Goal: Communication & Community: Participate in discussion

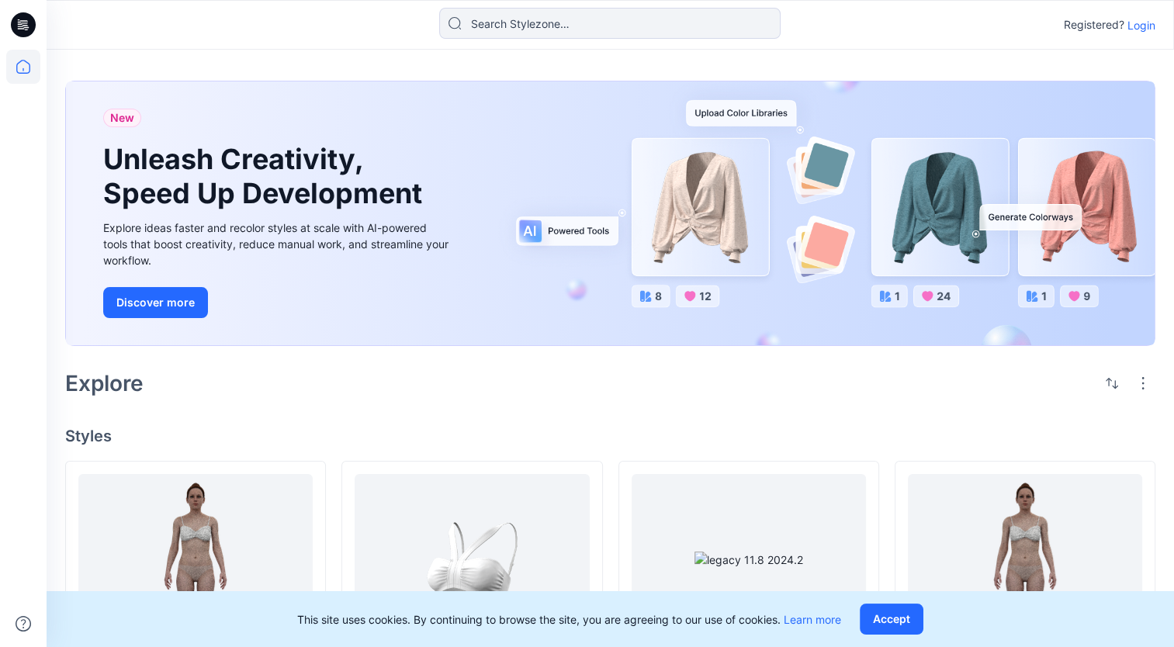
click at [1143, 23] on p "Login" at bounding box center [1142, 25] width 28 height 16
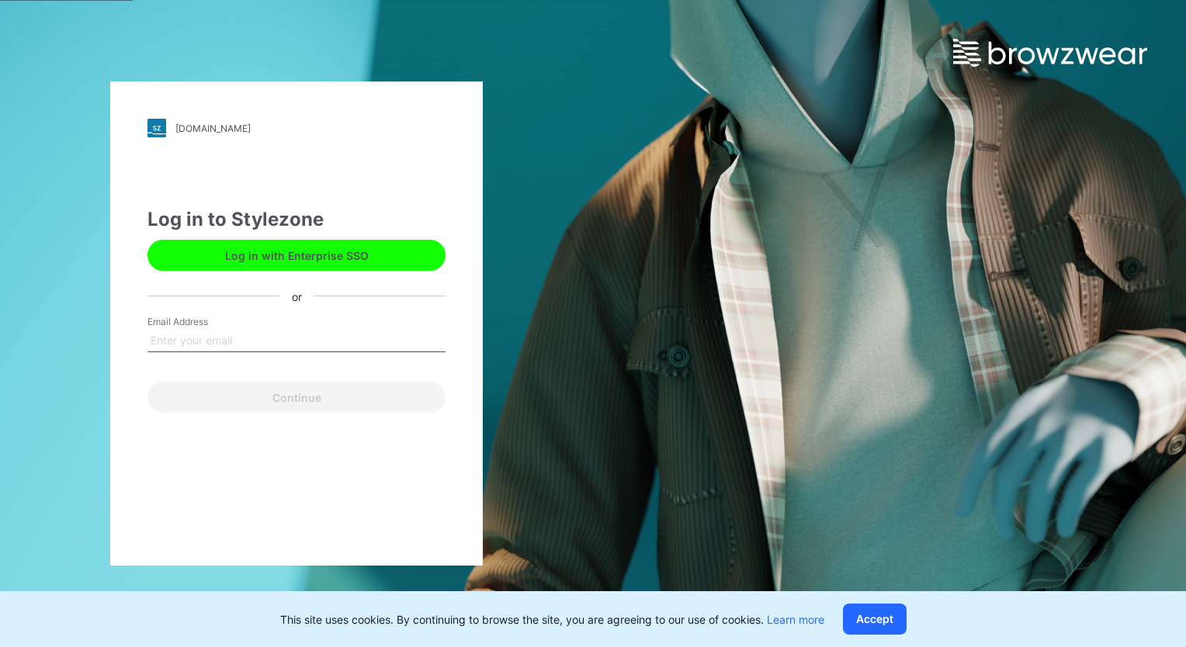
click at [369, 340] on input "Email Address" at bounding box center [296, 340] width 298 height 23
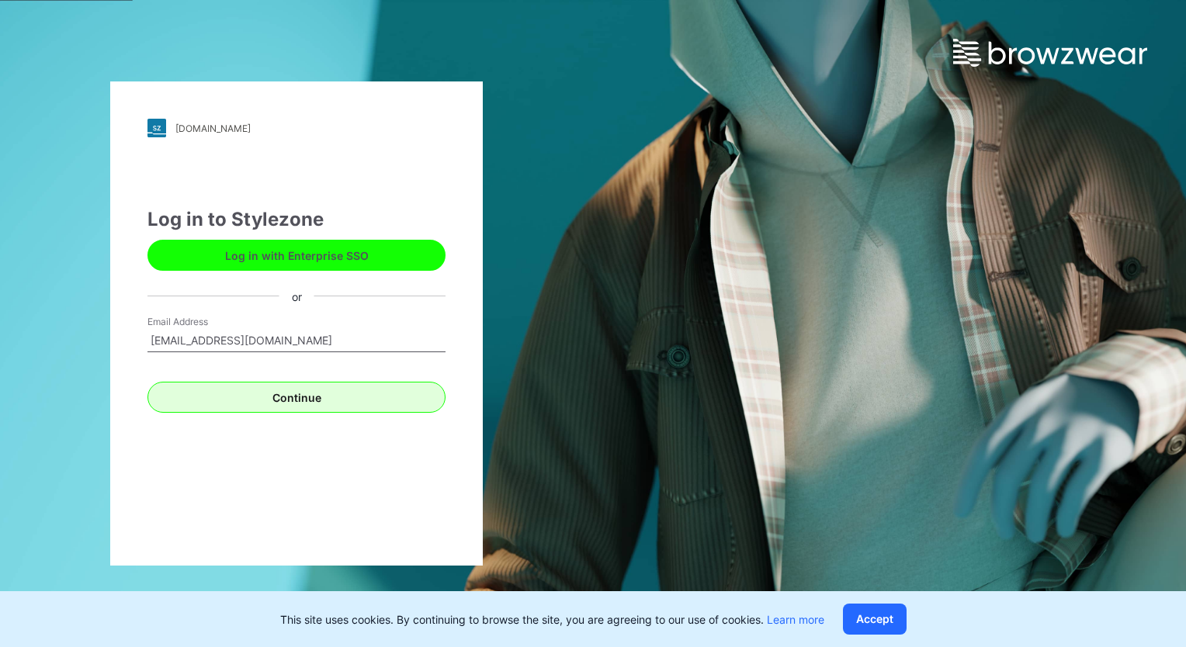
type input "[EMAIL_ADDRESS][DOMAIN_NAME]"
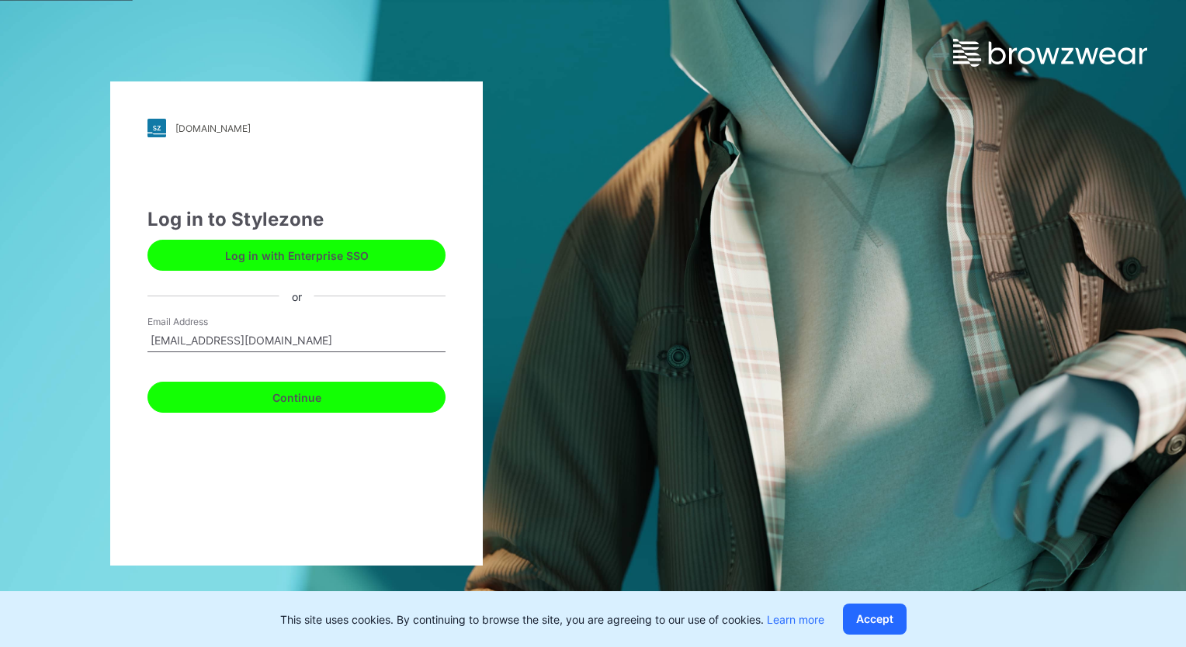
click at [161, 400] on button "Continue" at bounding box center [296, 397] width 298 height 31
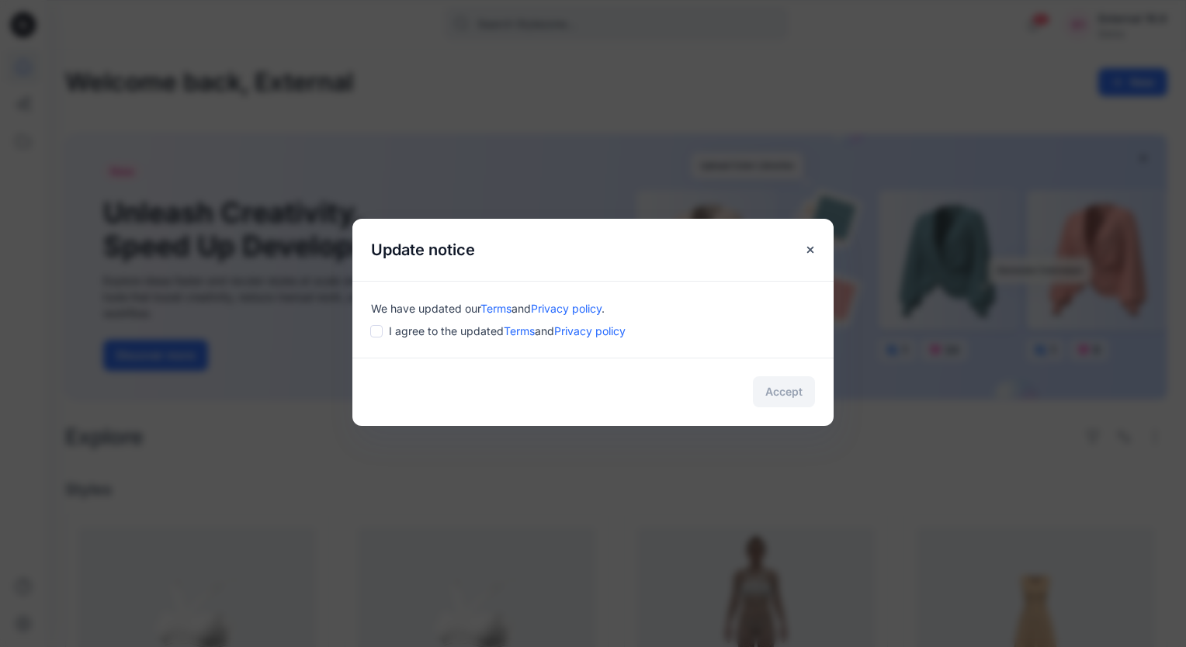
click at [376, 330] on input "checkbox" at bounding box center [376, 331] width 12 height 12
checkbox input "true"
click at [793, 387] on button "Accept" at bounding box center [784, 391] width 62 height 31
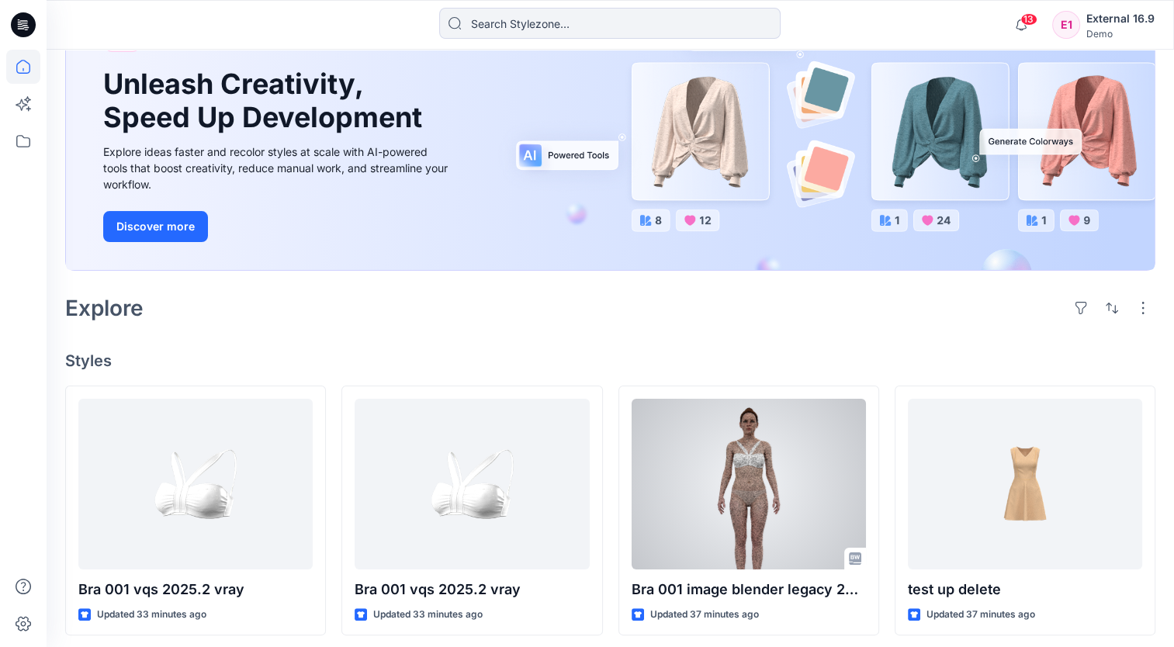
scroll to position [155, 0]
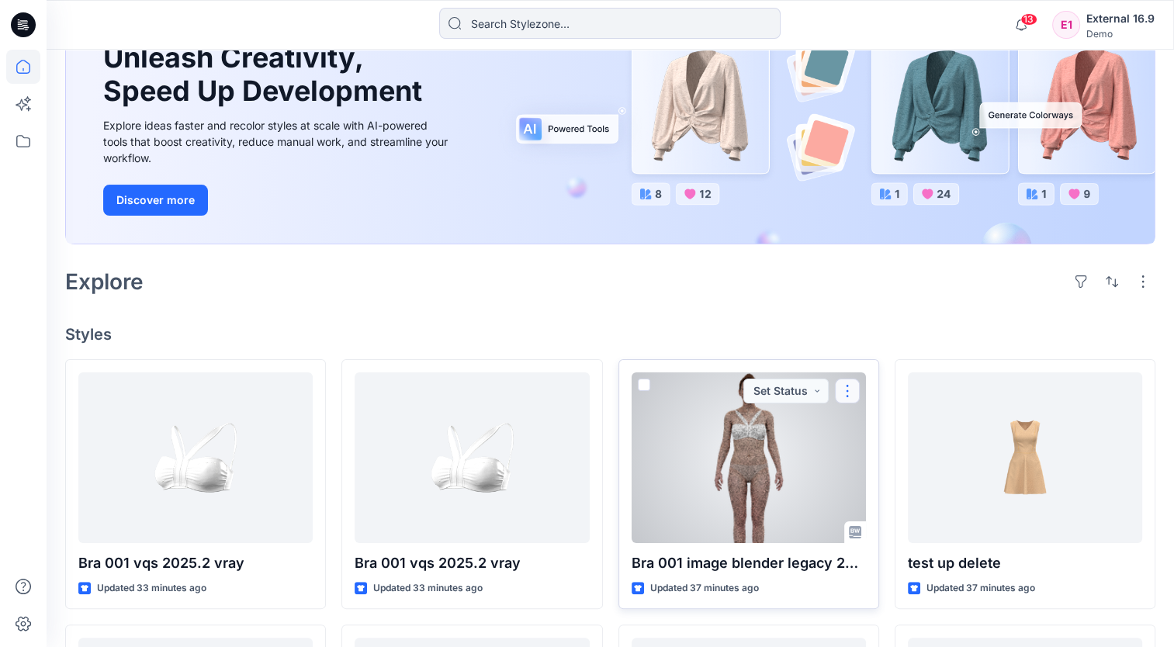
click at [844, 389] on button "button" at bounding box center [847, 391] width 25 height 25
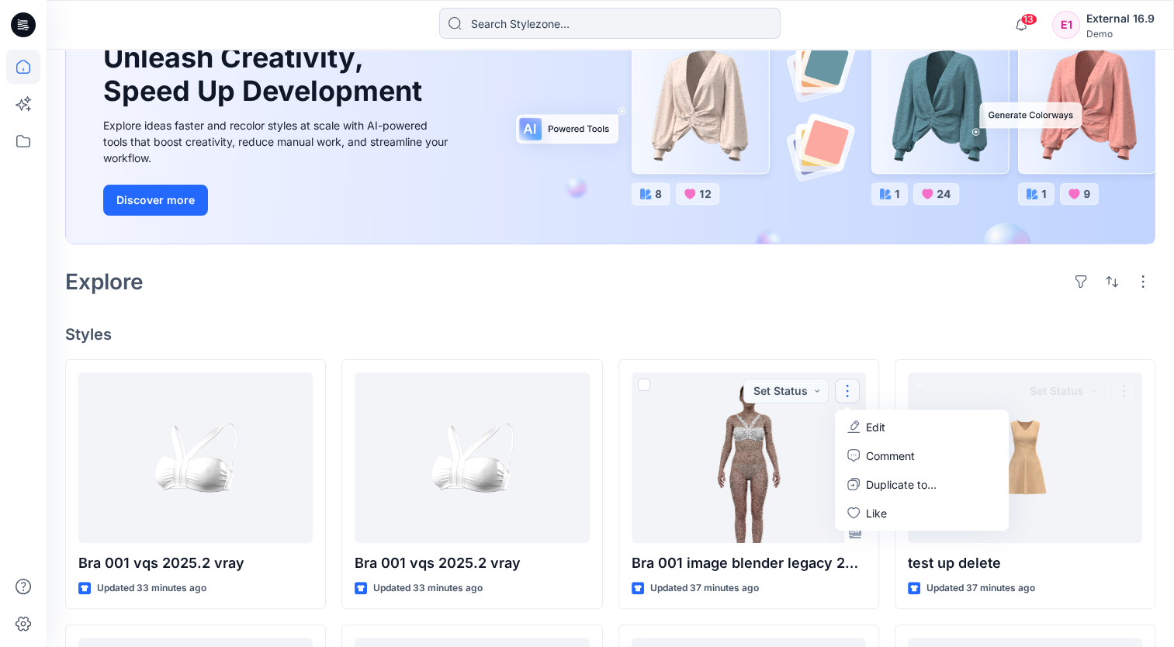
click at [961, 309] on div "Welcome back, External New New Unleash Creativity, Speed Up Development Explore…" at bounding box center [611, 554] width 1128 height 1321
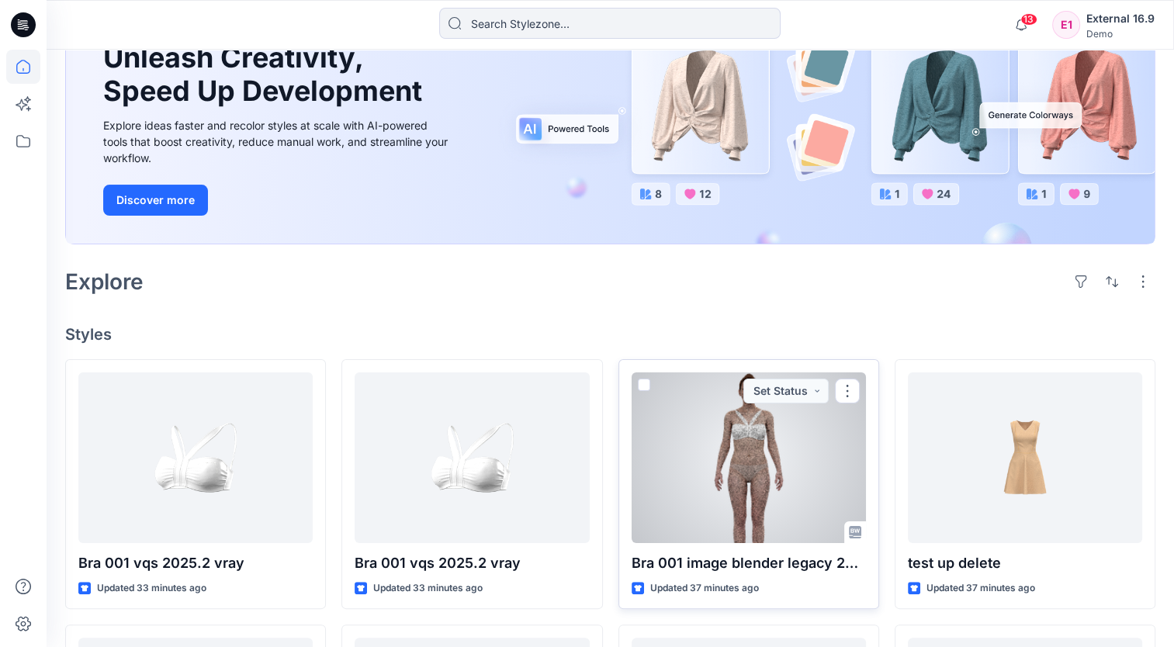
click at [646, 384] on span at bounding box center [644, 385] width 12 height 12
click at [646, 384] on input "checkbox" at bounding box center [643, 386] width 12 height 12
checkbox input "true"
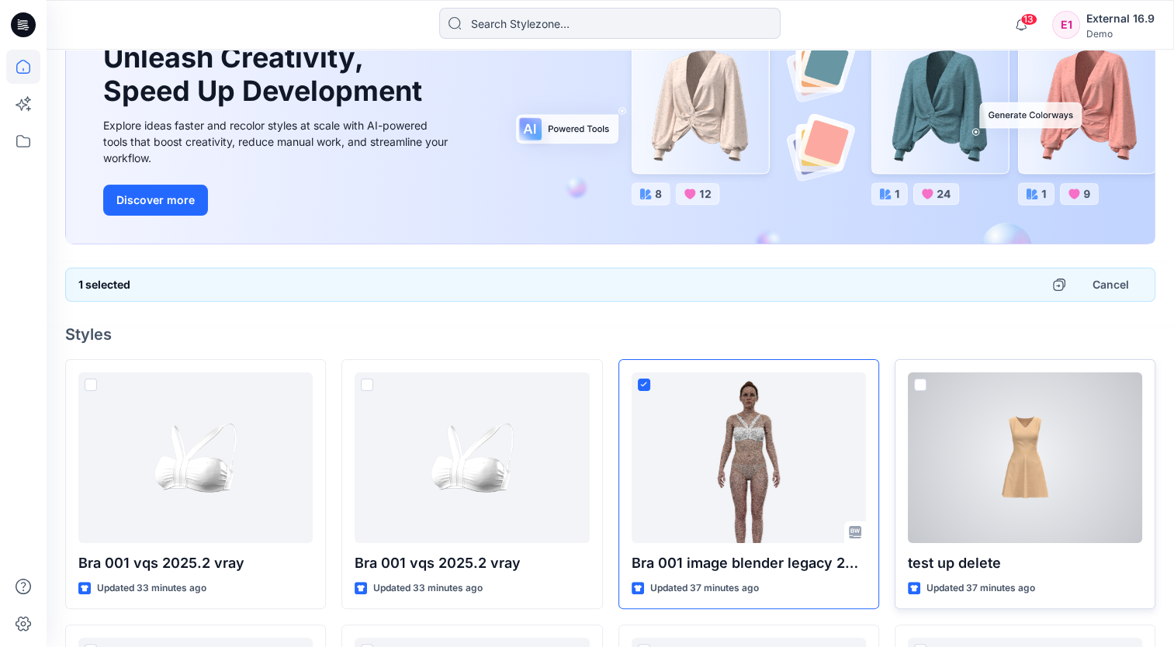
click at [919, 383] on span at bounding box center [920, 385] width 12 height 12
click at [919, 383] on input "checkbox" at bounding box center [920, 386] width 12 height 12
checkbox input "true"
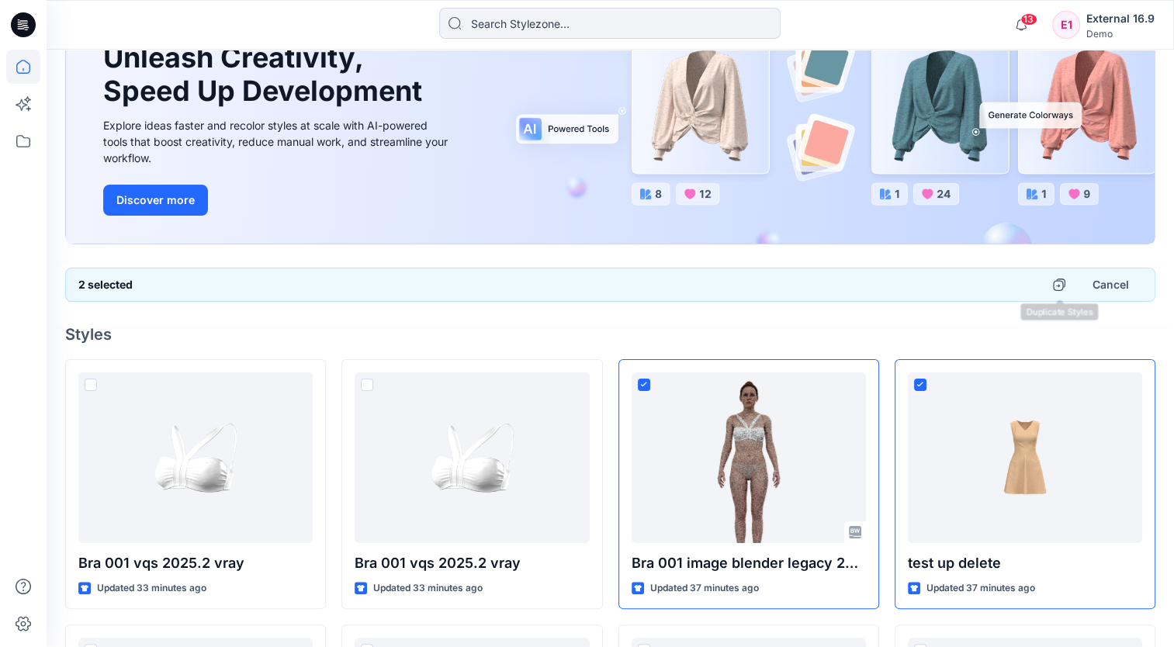
drag, startPoint x: 1124, startPoint y: 289, endPoint x: 986, endPoint y: 341, distance: 147.6
click at [1124, 288] on button "Cancel" at bounding box center [1111, 285] width 63 height 28
checkbox input "false"
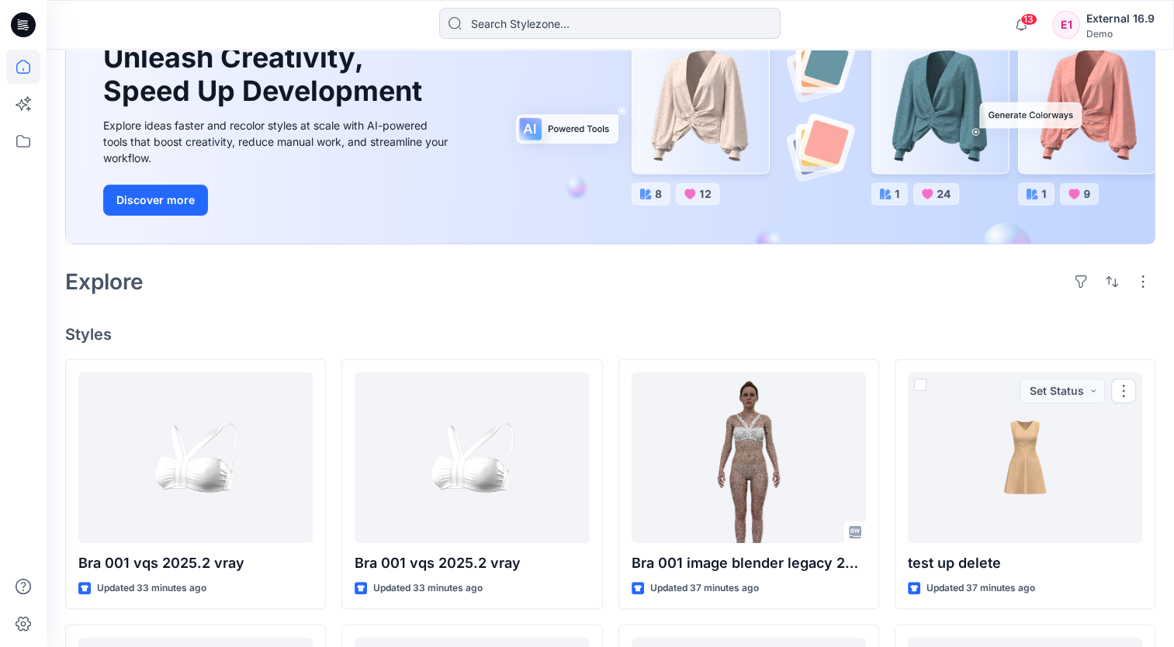
click at [910, 336] on h4 "Styles" at bounding box center [610, 334] width 1090 height 19
click at [19, 135] on icon at bounding box center [23, 141] width 34 height 34
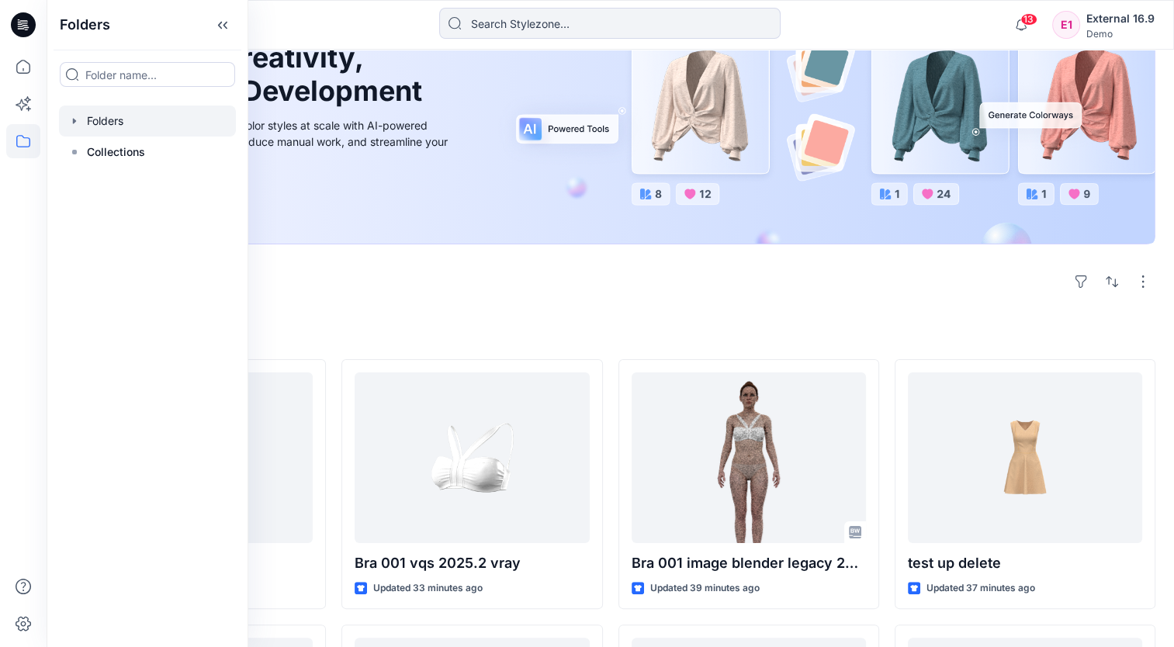
drag, startPoint x: 113, startPoint y: 126, endPoint x: 165, endPoint y: 122, distance: 51.4
click at [114, 126] on div at bounding box center [147, 121] width 177 height 31
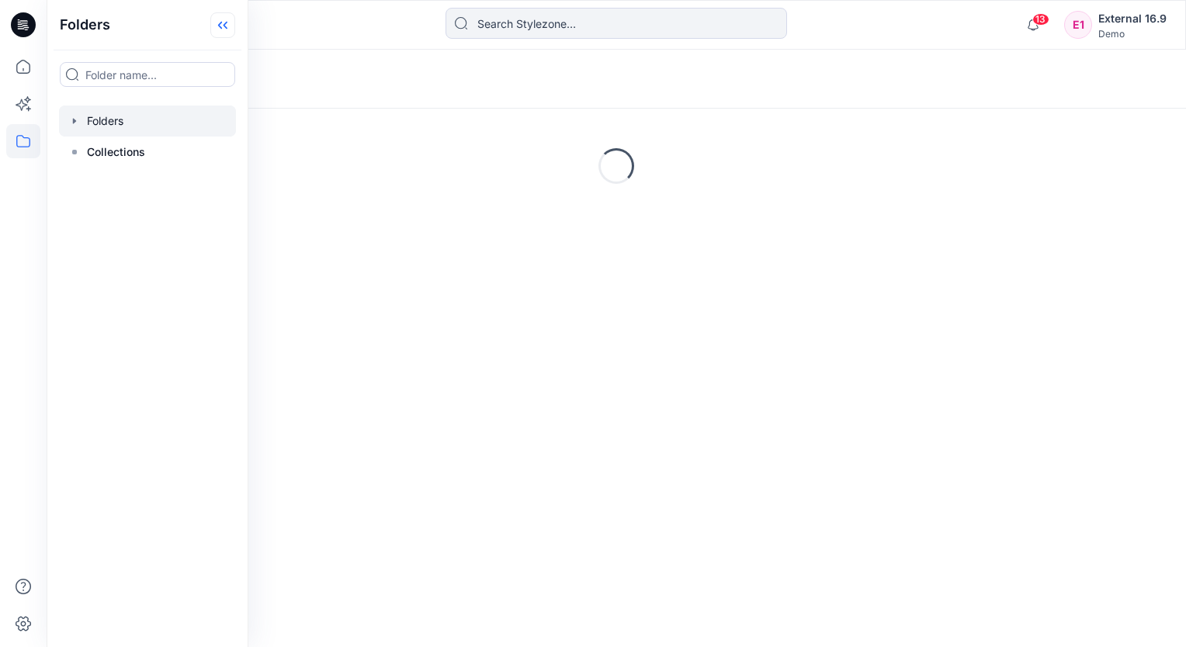
click at [226, 36] on icon at bounding box center [222, 25] width 25 height 26
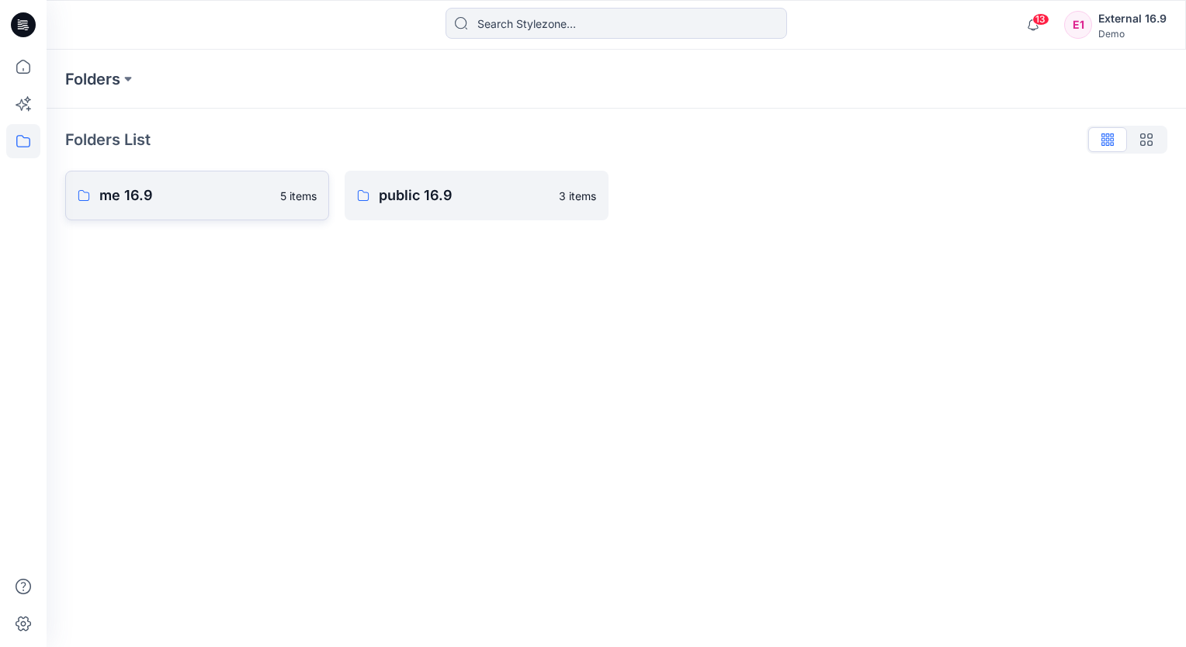
click at [179, 204] on p "me 16.9" at bounding box center [185, 196] width 172 height 22
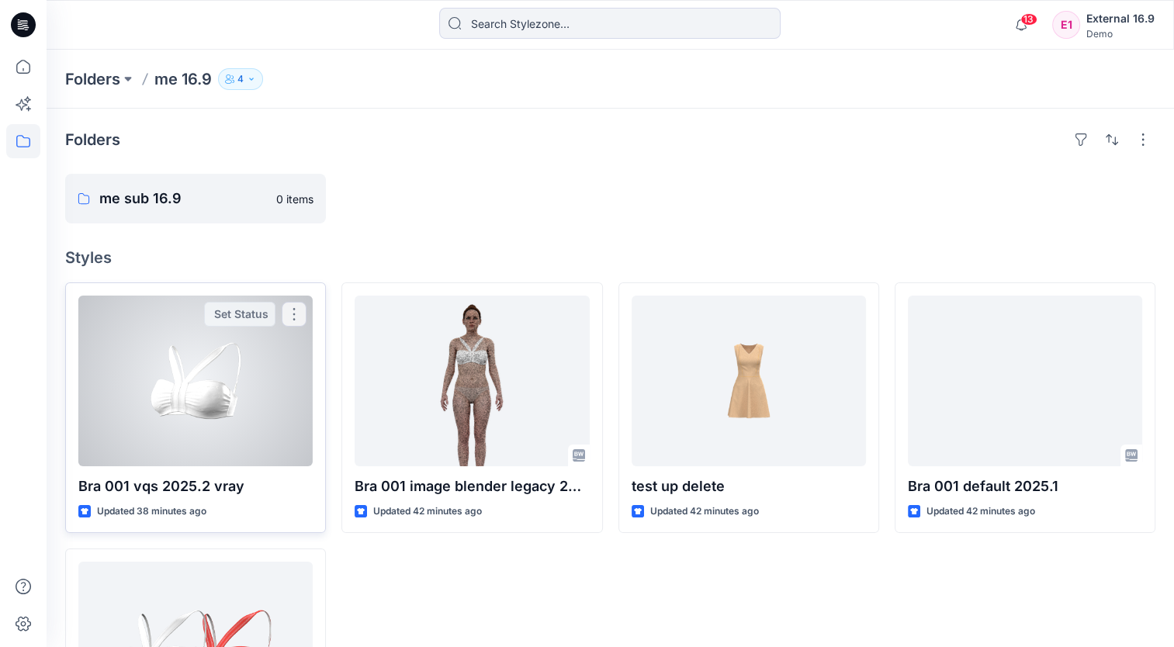
click at [189, 347] on div at bounding box center [195, 381] width 234 height 171
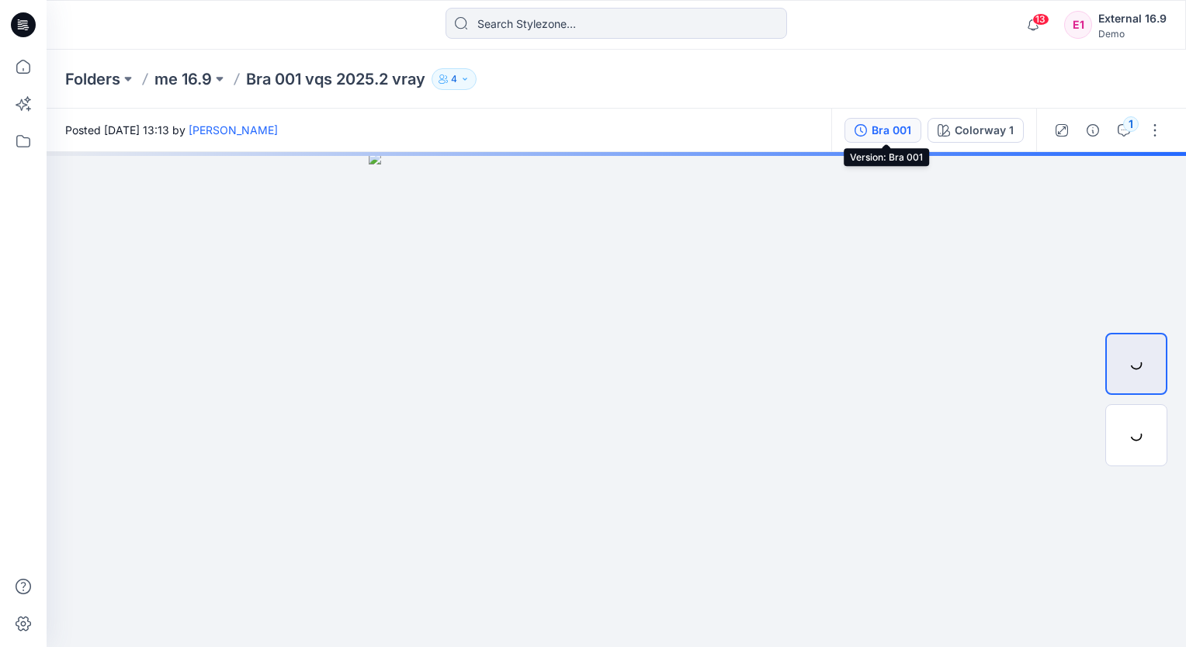
click at [903, 133] on div "Bra 001" at bounding box center [892, 130] width 40 height 17
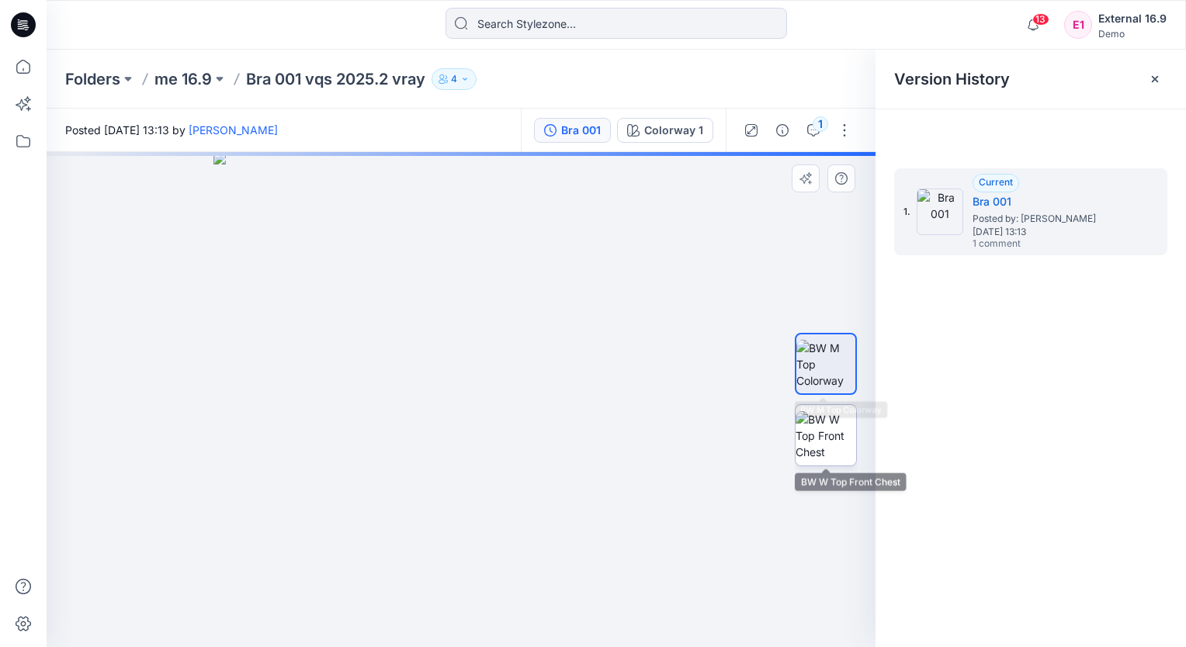
click at [813, 451] on img at bounding box center [826, 435] width 61 height 49
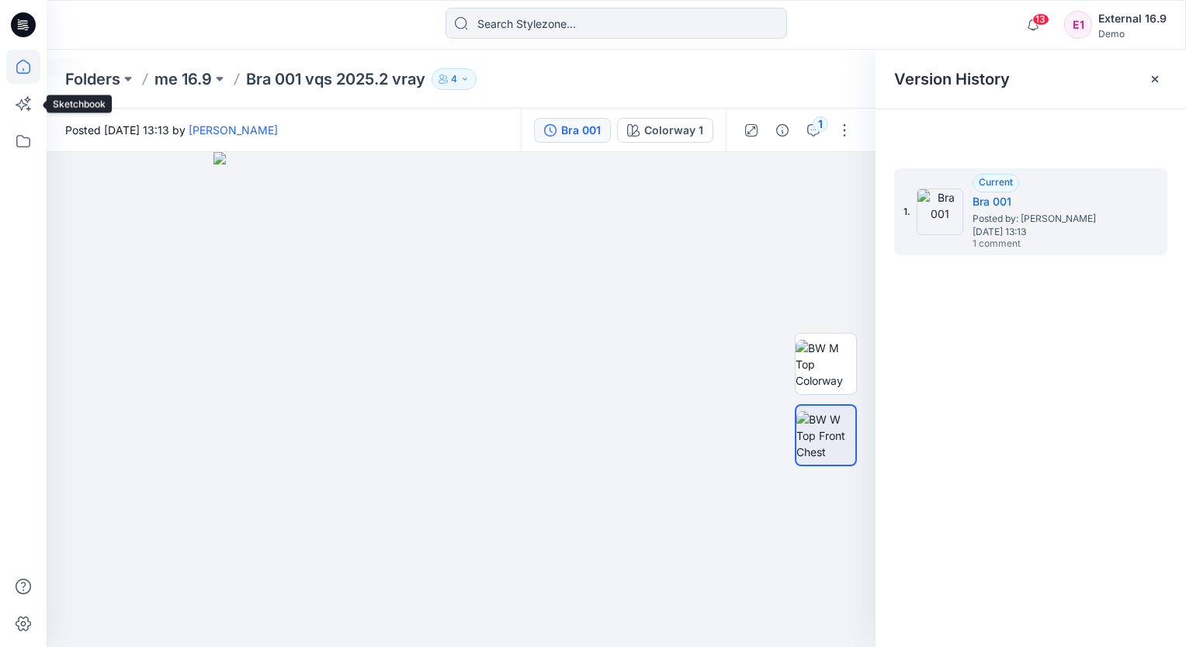
click at [21, 72] on icon at bounding box center [23, 67] width 34 height 34
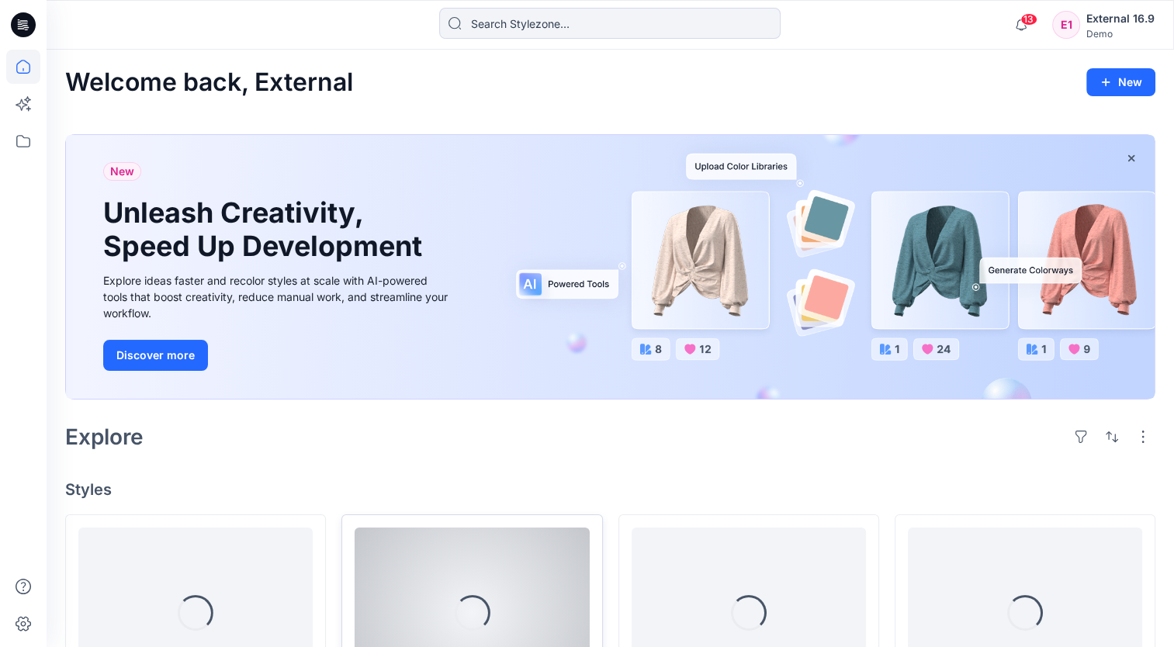
scroll to position [233, 0]
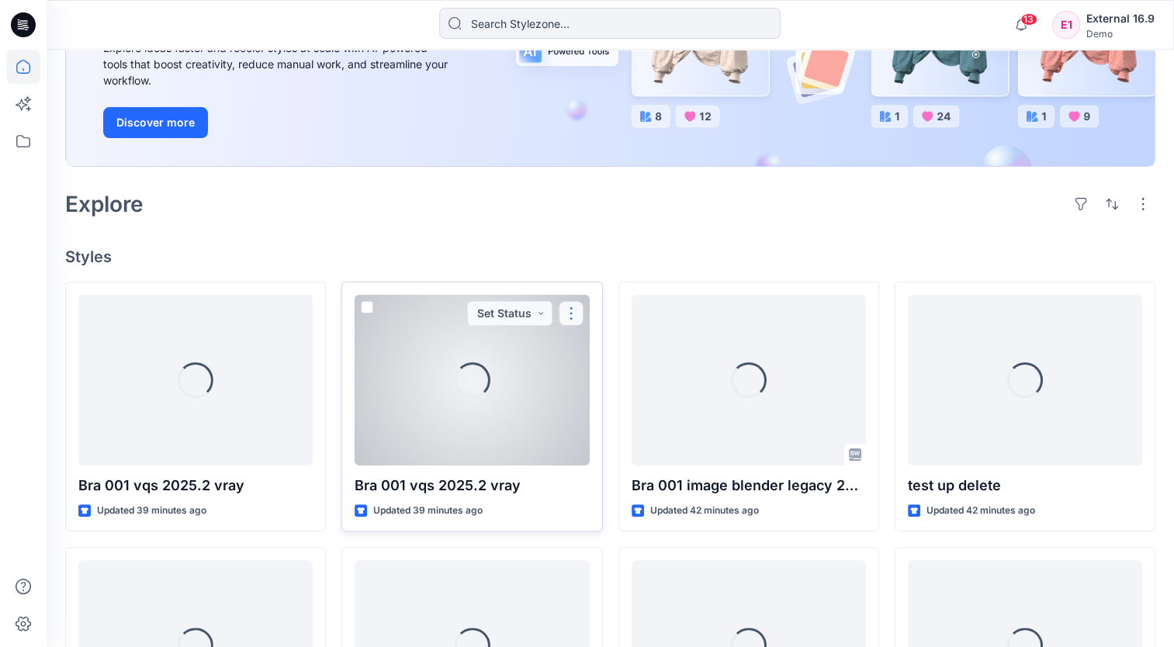
click at [580, 301] on button "button" at bounding box center [571, 313] width 25 height 25
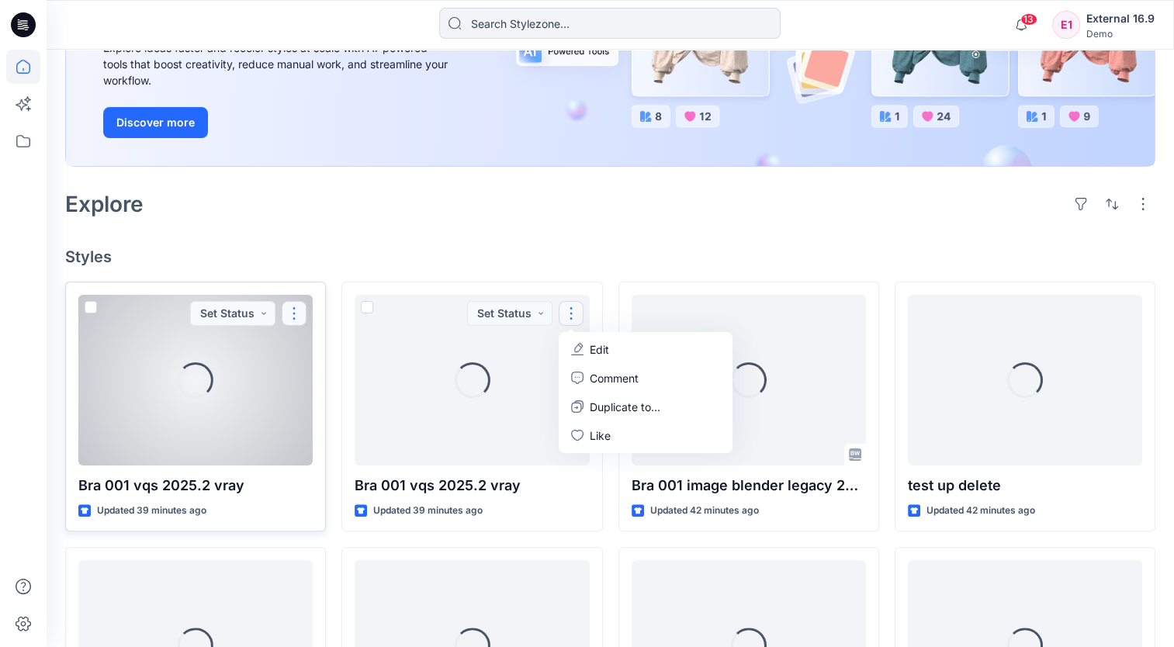
drag, startPoint x: 292, startPoint y: 306, endPoint x: 290, endPoint y: 315, distance: 9.4
click at [292, 306] on button "button" at bounding box center [294, 313] width 25 height 25
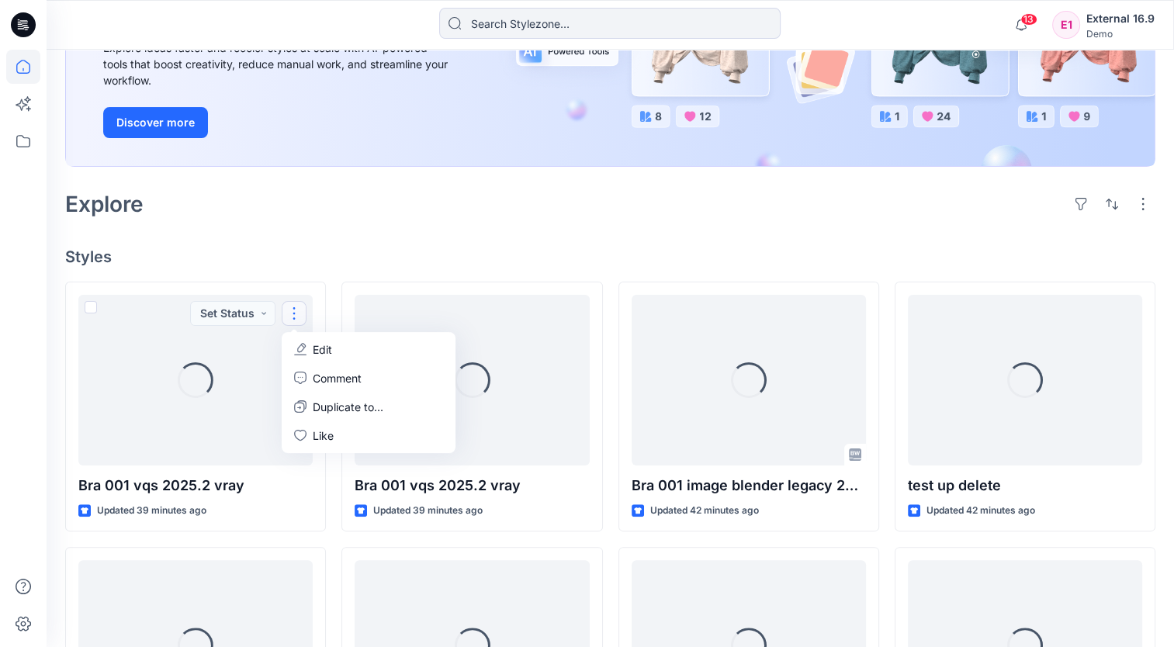
drag, startPoint x: 357, startPoint y: 224, endPoint x: 229, endPoint y: 216, distance: 128.3
click at [357, 224] on div "Welcome back, External New New Unleash Creativity, Speed Up Development Explore…" at bounding box center [611, 477] width 1128 height 1321
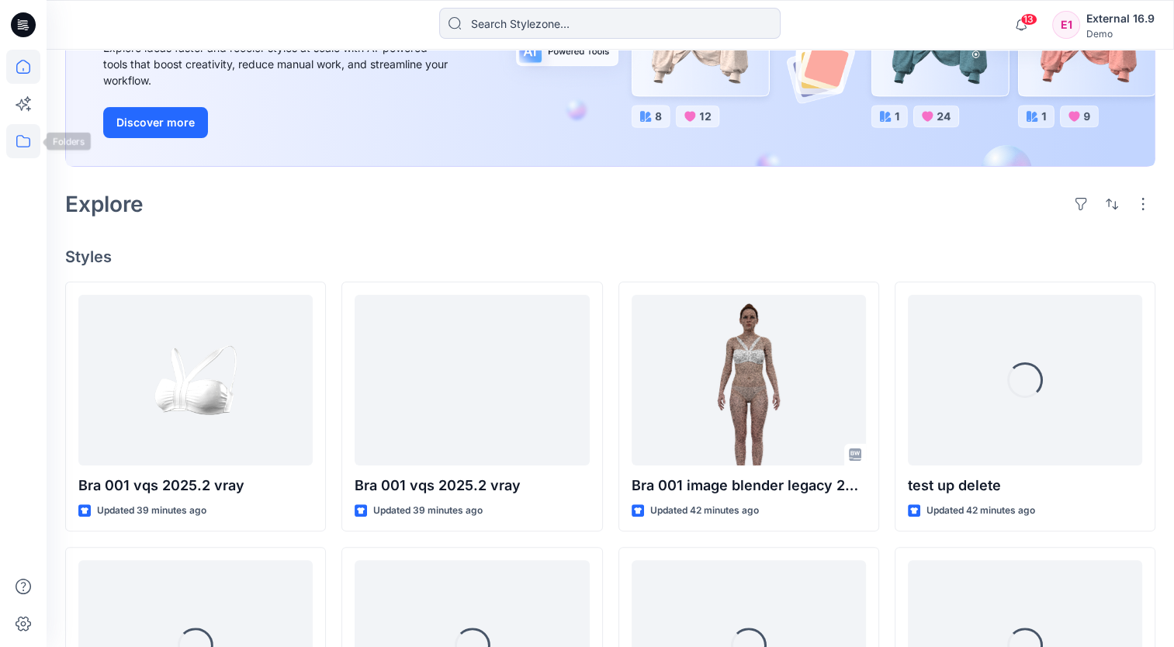
click at [24, 145] on icon at bounding box center [23, 141] width 34 height 34
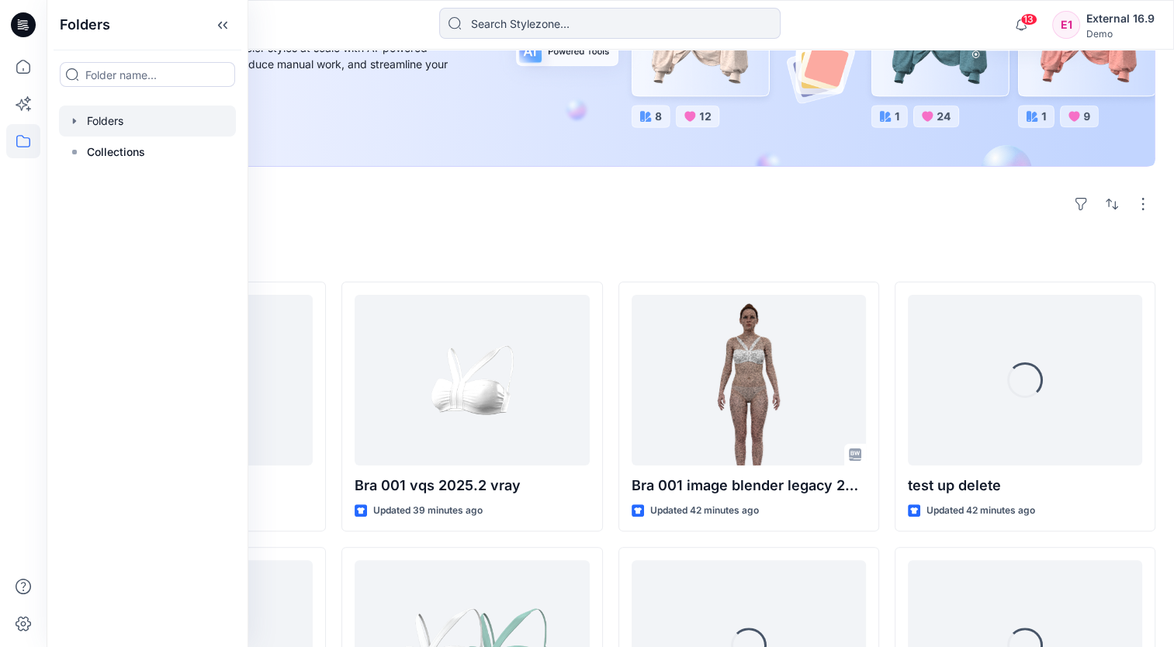
click at [122, 117] on div at bounding box center [147, 121] width 177 height 31
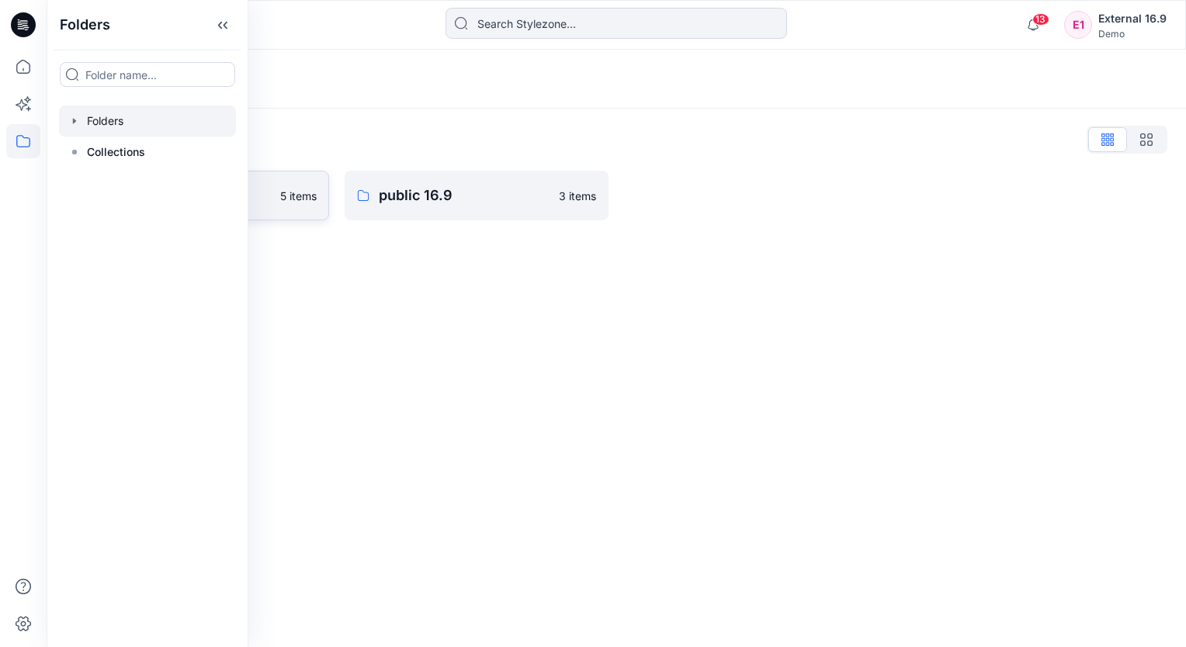
click at [260, 185] on p "me 16.9" at bounding box center [185, 196] width 172 height 22
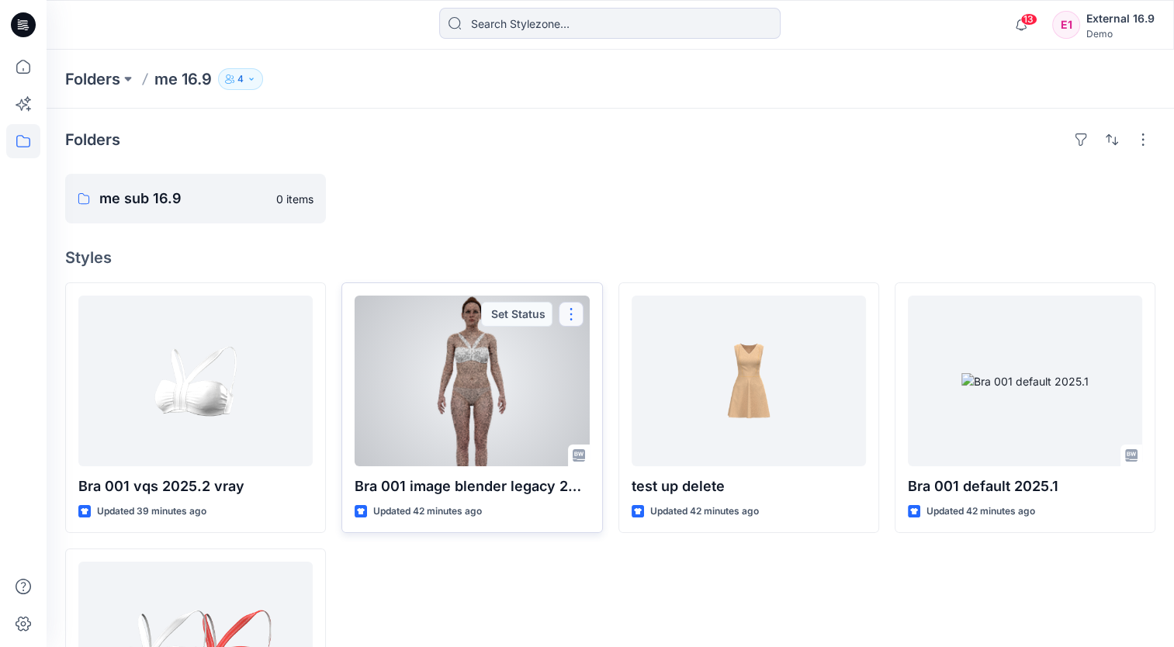
click at [574, 313] on button "button" at bounding box center [571, 314] width 25 height 25
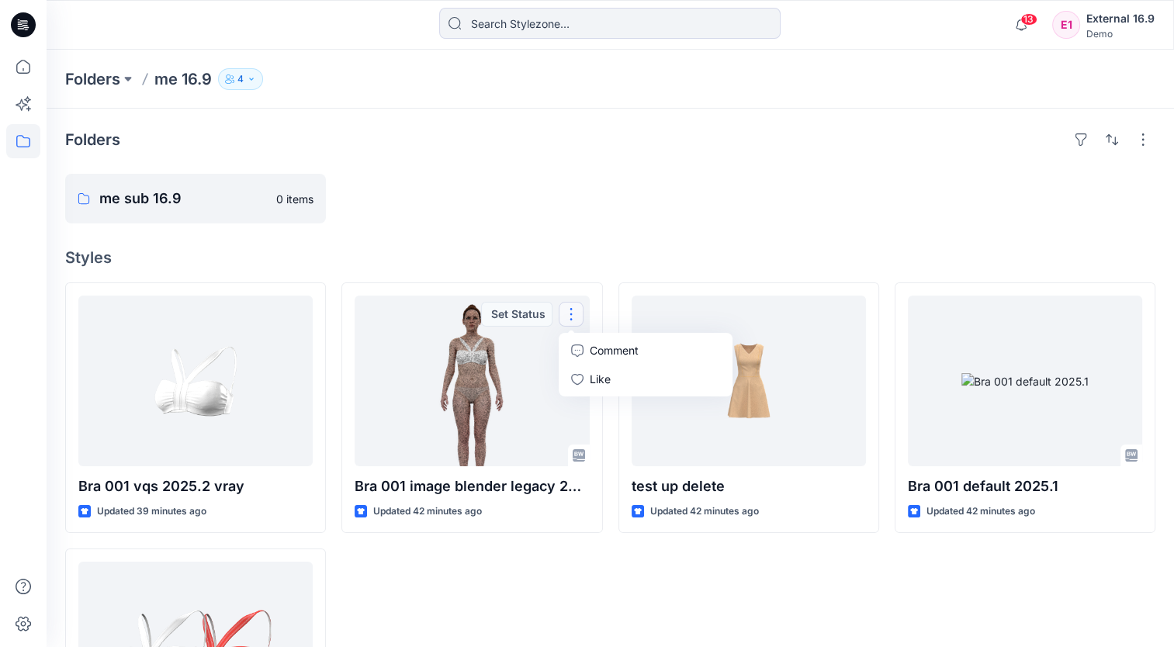
click at [647, 238] on div "Folders me sub 16.9 0 items Styles Bra 001 vqs 2025.2 vray Updated 39 minutes a…" at bounding box center [611, 463] width 1128 height 709
click at [231, 75] on icon "button" at bounding box center [229, 79] width 9 height 9
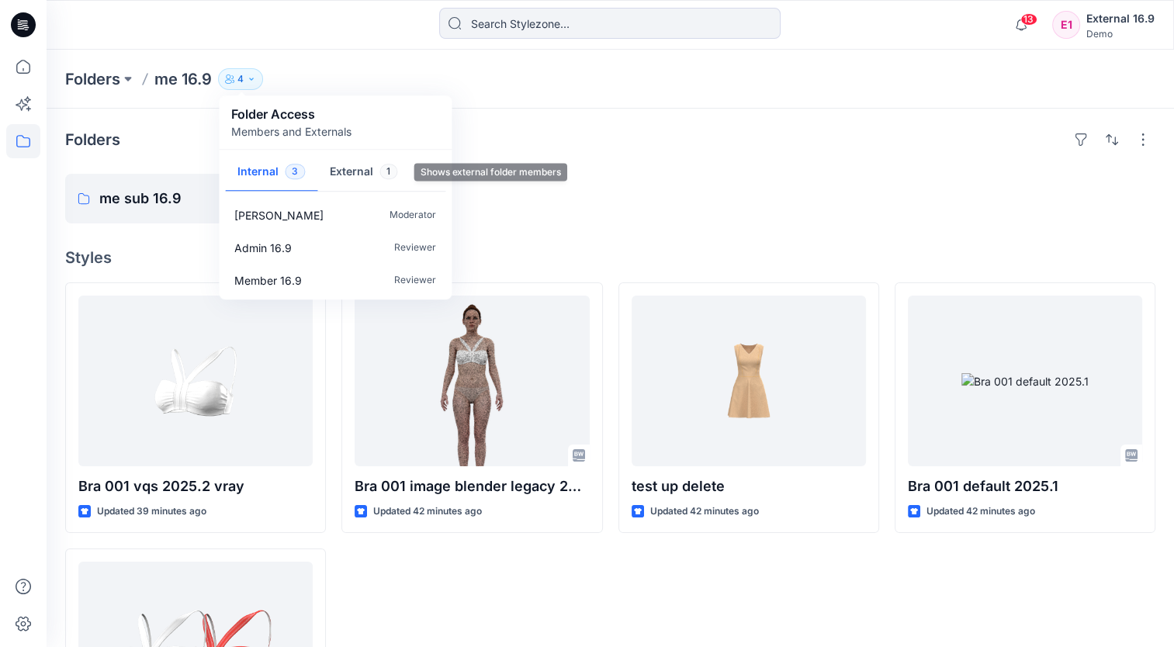
click at [380, 169] on span "1" at bounding box center [389, 172] width 18 height 16
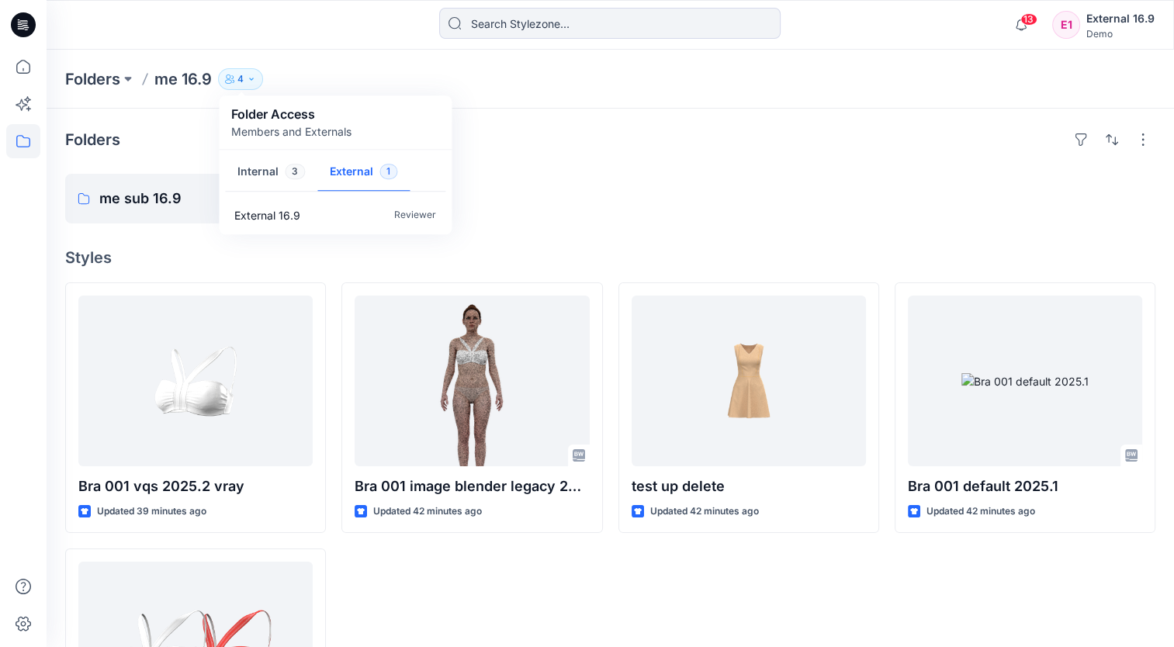
click at [731, 182] on div at bounding box center [749, 199] width 261 height 50
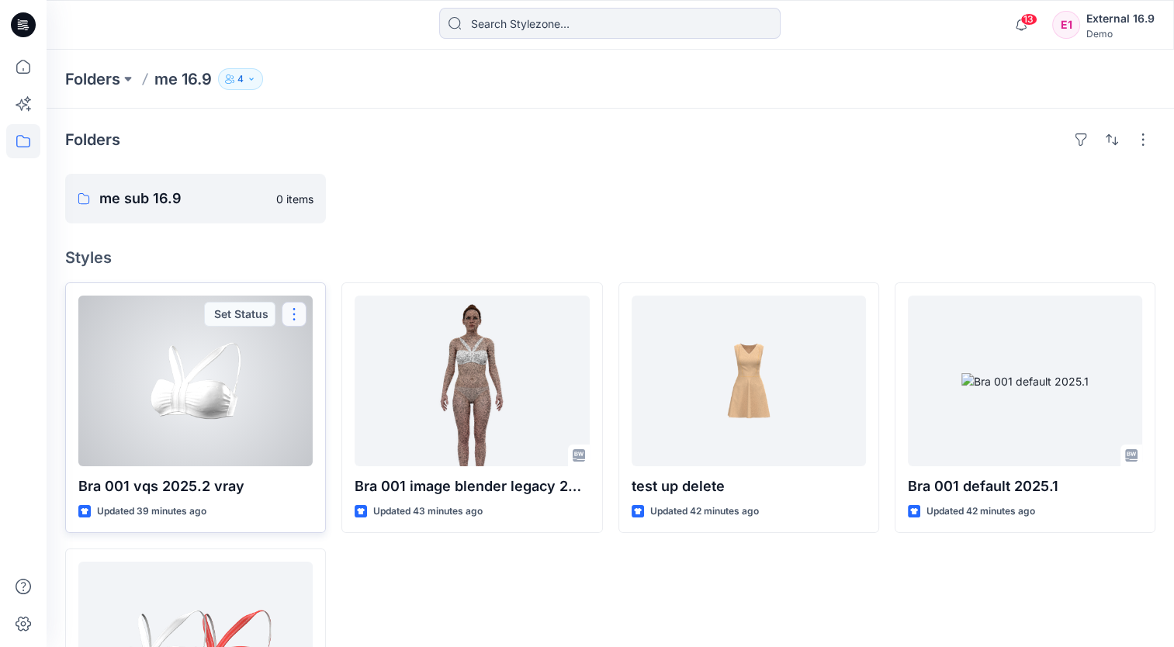
click at [296, 313] on button "button" at bounding box center [294, 314] width 25 height 25
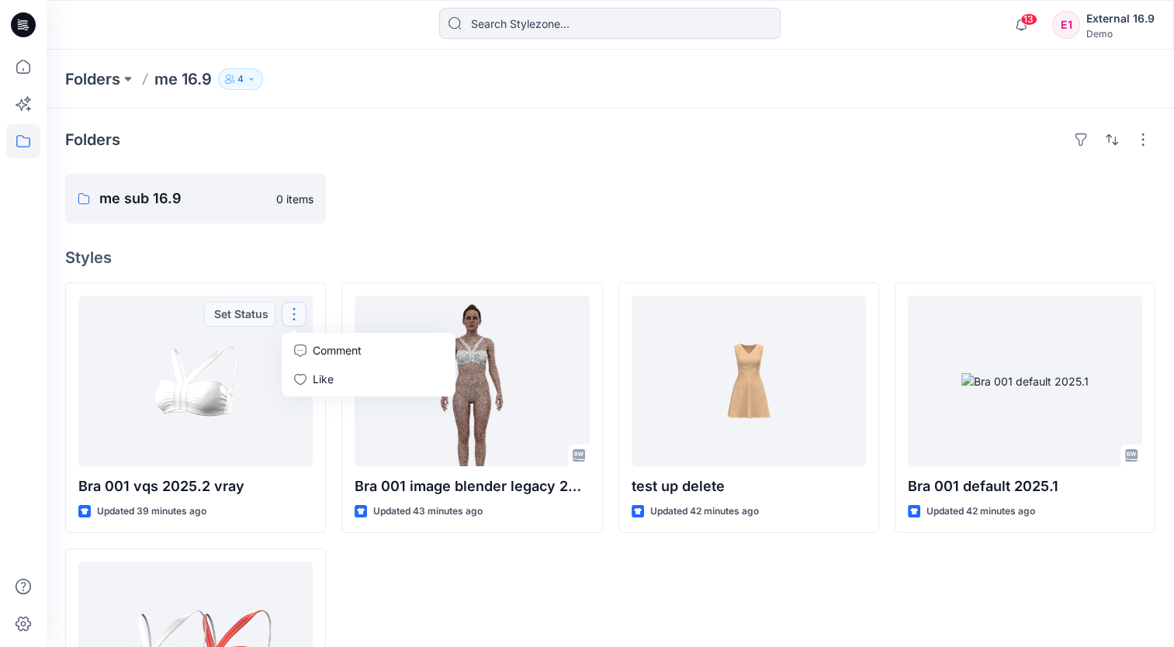
click at [549, 222] on div at bounding box center [472, 199] width 261 height 50
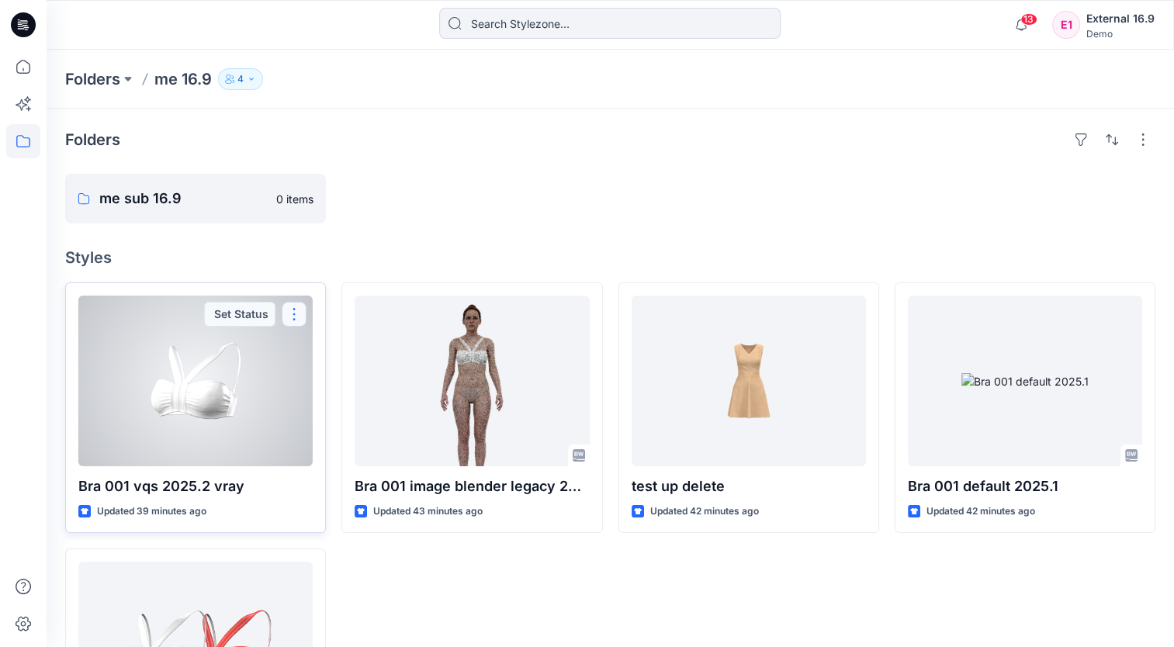
click at [295, 312] on button "button" at bounding box center [294, 314] width 25 height 25
click at [348, 354] on p "Comment" at bounding box center [337, 350] width 49 height 16
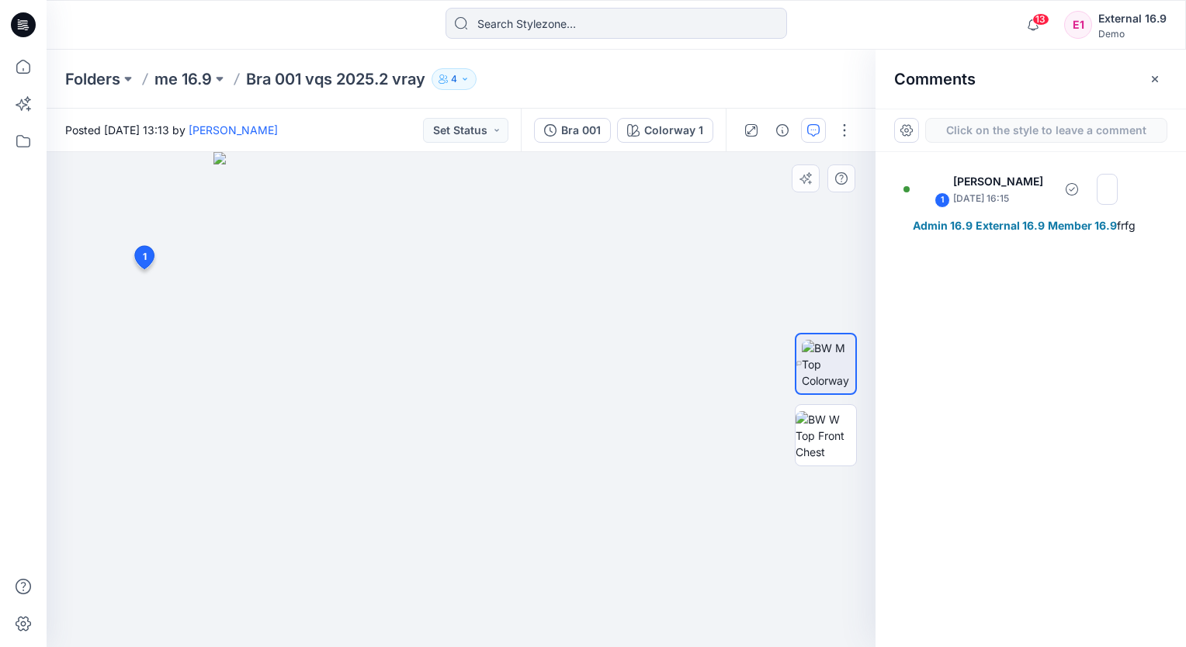
click at [376, 288] on div "2 1 Yael Waitz September 16, 2025 16:15 Admin 16.9 External 16.9 Member 16.9 fr…" at bounding box center [461, 399] width 829 height 495
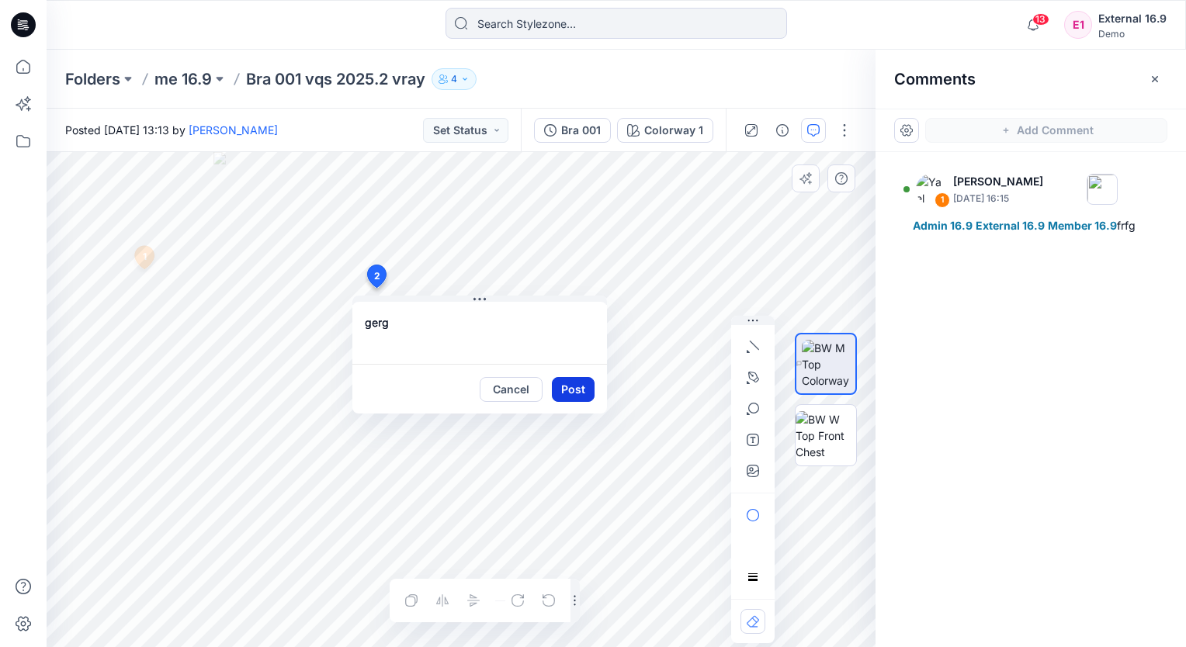
type textarea "gerg"
click at [578, 389] on button "Post" at bounding box center [573, 389] width 43 height 25
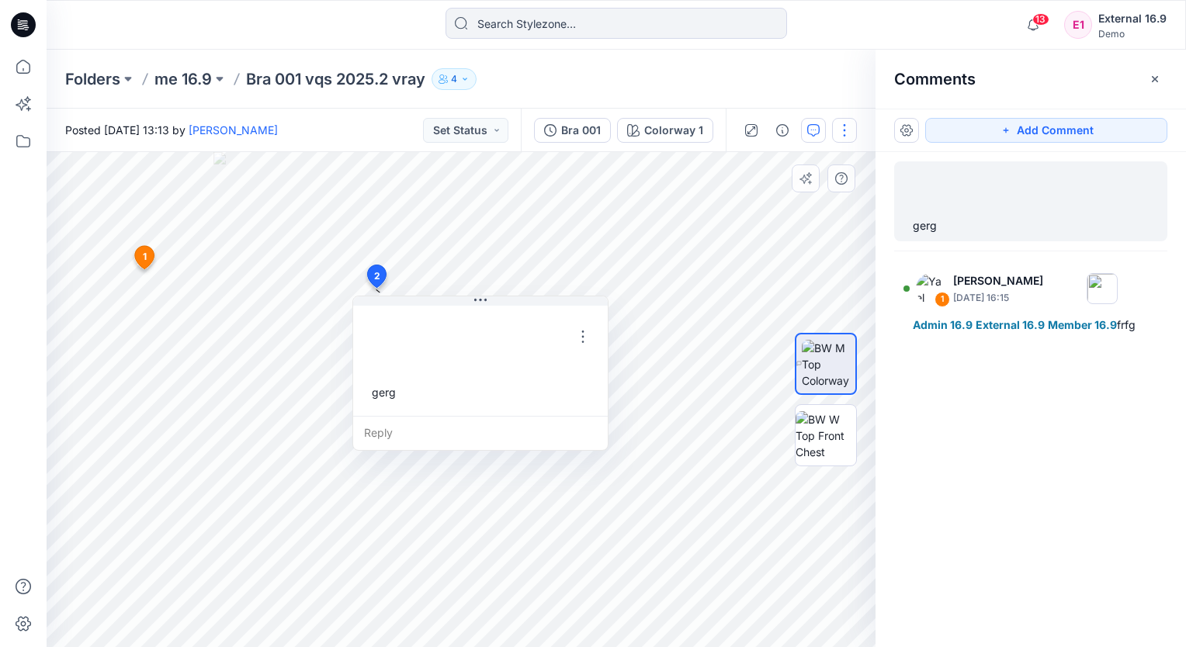
click at [843, 138] on button "button" at bounding box center [844, 130] width 25 height 25
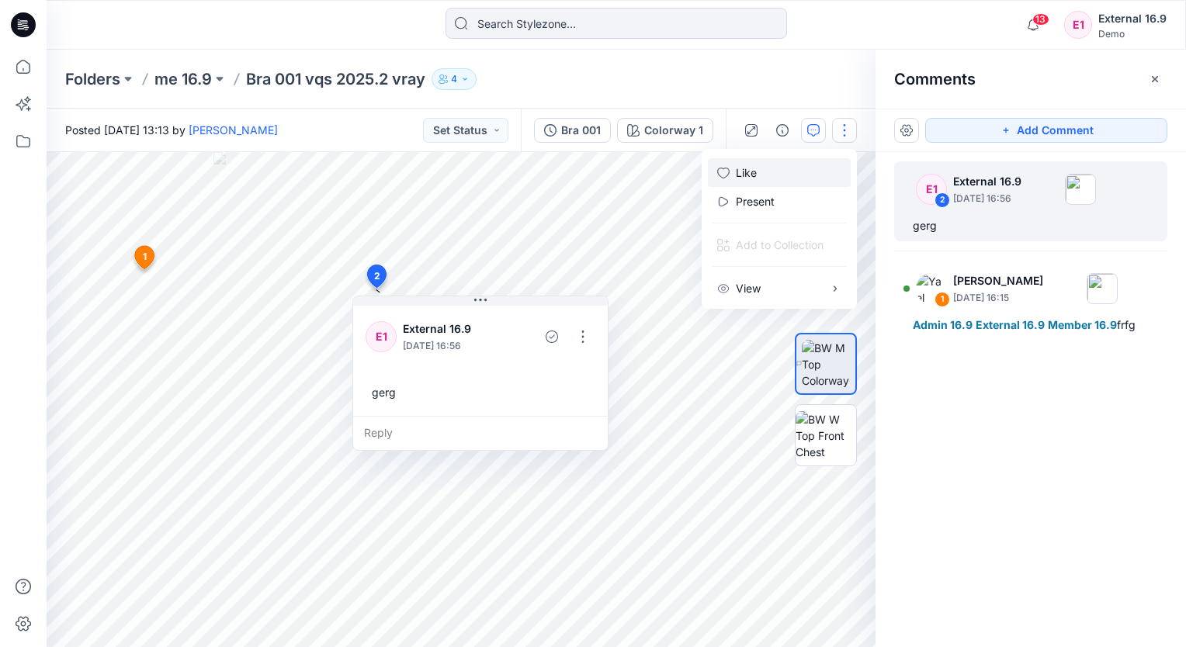
click at [792, 175] on button "Like" at bounding box center [779, 172] width 143 height 29
